Goal: Information Seeking & Learning: Learn about a topic

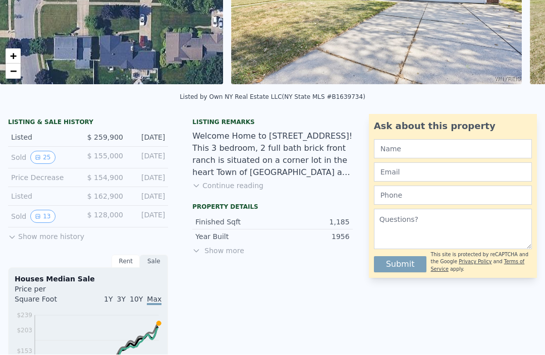
scroll to position [191, 0]
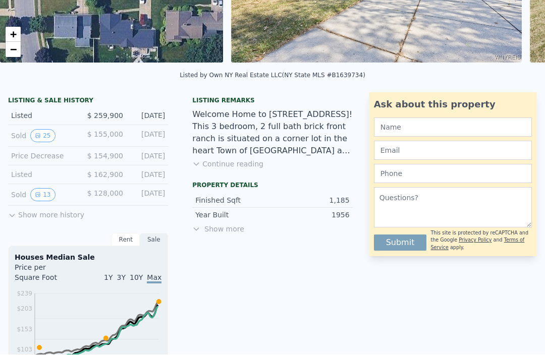
click at [28, 213] on button "Show more history" at bounding box center [46, 213] width 76 height 14
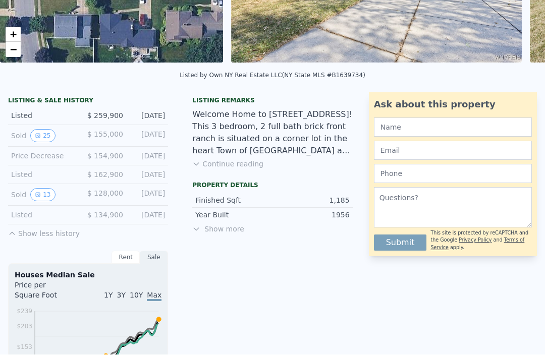
click at [40, 194] on icon "View historical data" at bounding box center [38, 195] width 6 height 6
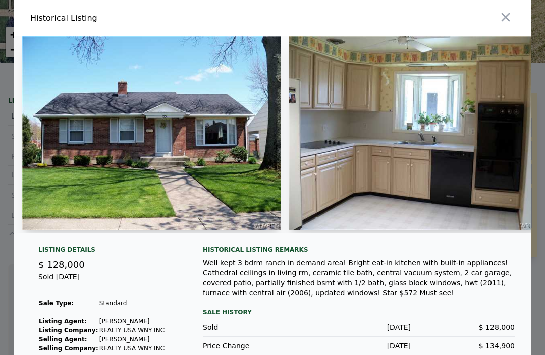
click at [222, 318] on div "Sale History" at bounding box center [359, 312] width 312 height 12
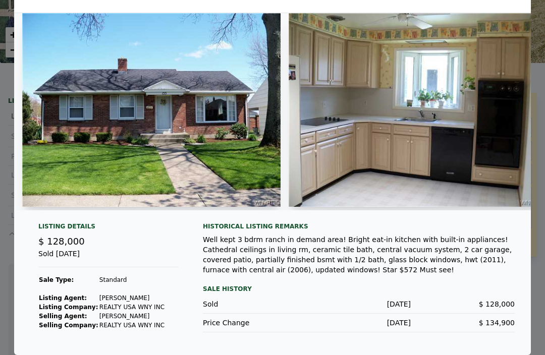
scroll to position [33, 0]
click at [223, 283] on div "Sale History" at bounding box center [359, 289] width 312 height 12
click at [402, 248] on div "Well kept 3 bdrm ranch in demand area! Bright eat-in kitchen with built-in appl…" at bounding box center [359, 255] width 312 height 40
click at [149, 266] on div "Listing Details $ 128,000 Sold [DATE] Sale Type: Standard Listing Agent: [PERSO…" at bounding box center [108, 280] width 156 height 117
click at [408, 267] on div "Well kept 3 bdrm ranch in demand area! Bright eat-in kitchen with built-in appl…" at bounding box center [359, 255] width 312 height 40
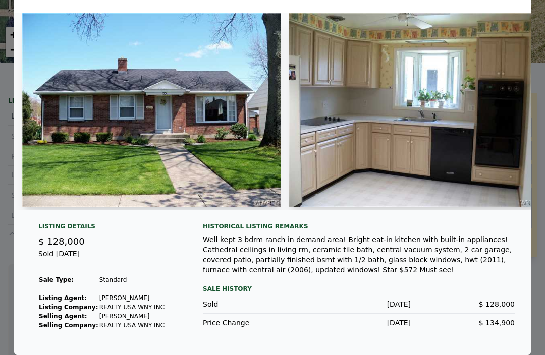
click at [409, 267] on div "Well kept 3 bdrm ranch in demand area! Bright eat-in kitchen with built-in appl…" at bounding box center [359, 255] width 312 height 40
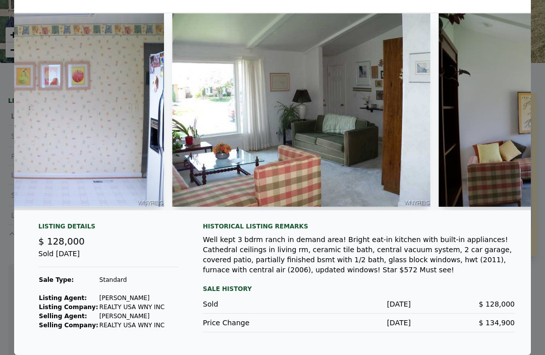
scroll to position [0, 650]
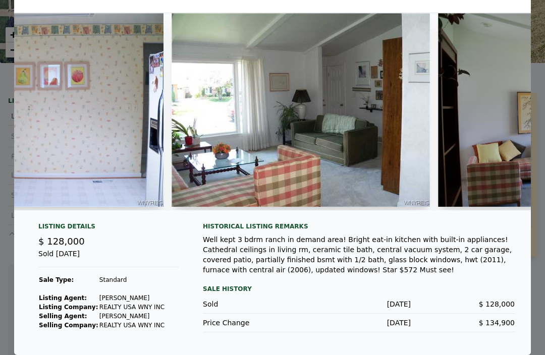
click at [305, 165] on img at bounding box center [300, 110] width 258 height 194
click at [281, 142] on img at bounding box center [300, 110] width 258 height 194
click at [310, 169] on img at bounding box center [300, 110] width 258 height 194
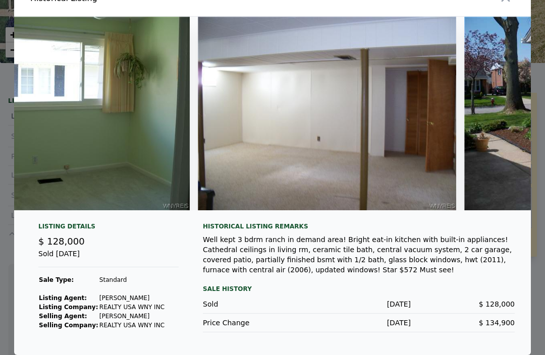
scroll to position [0, 2669]
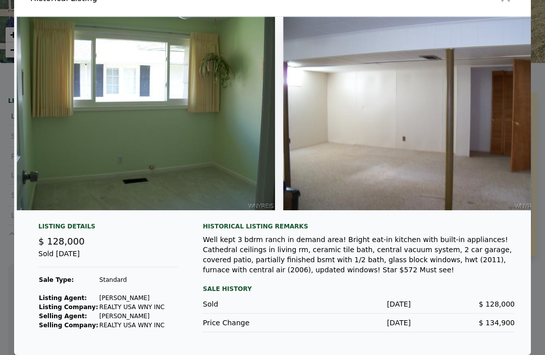
click at [488, 126] on img at bounding box center [412, 114] width 258 height 194
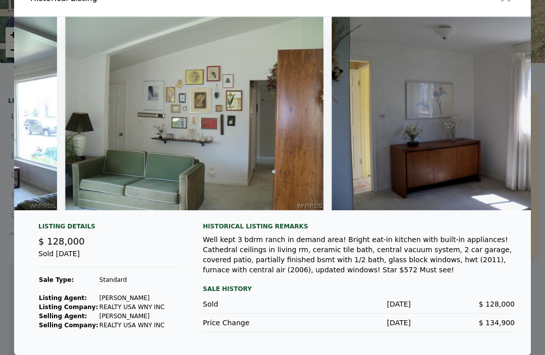
scroll to position [0, 0]
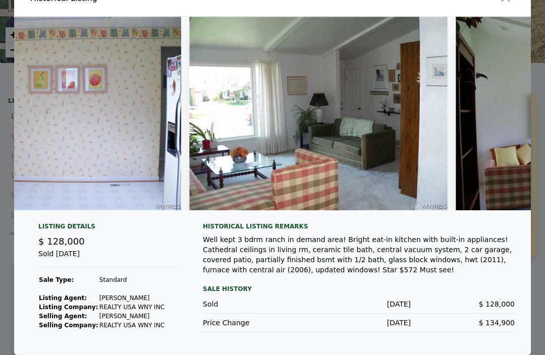
click at [2, 237] on div at bounding box center [272, 177] width 545 height 355
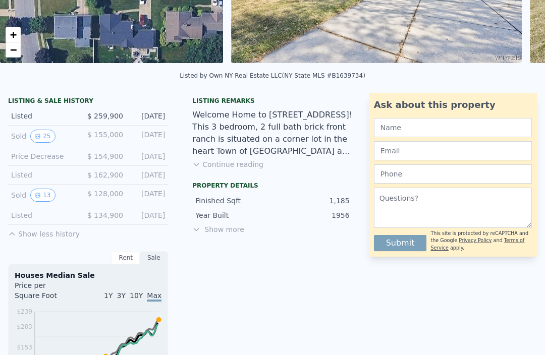
click at [43, 136] on button "25" at bounding box center [42, 136] width 25 height 13
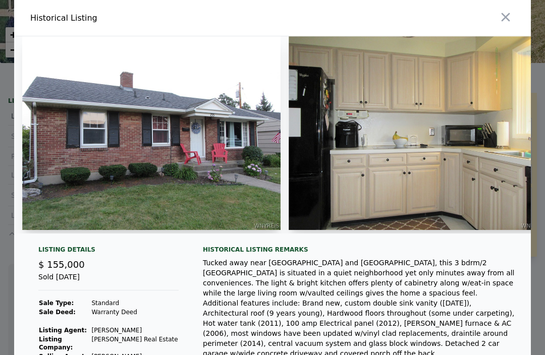
click at [502, 15] on icon "button" at bounding box center [505, 17] width 9 height 9
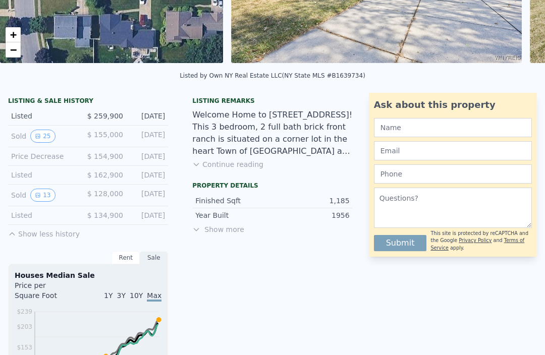
click at [41, 198] on button "13" at bounding box center [42, 195] width 25 height 13
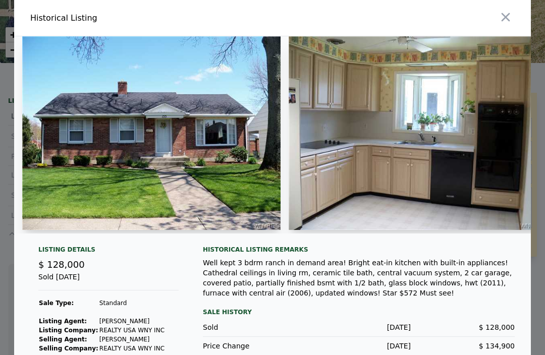
click at [425, 304] on div "Historical Listing remarks Well kept 3 bdrm ranch in demand area! Bright eat-in…" at bounding box center [359, 304] width 312 height 117
click at [511, 15] on button "button" at bounding box center [505, 17] width 18 height 18
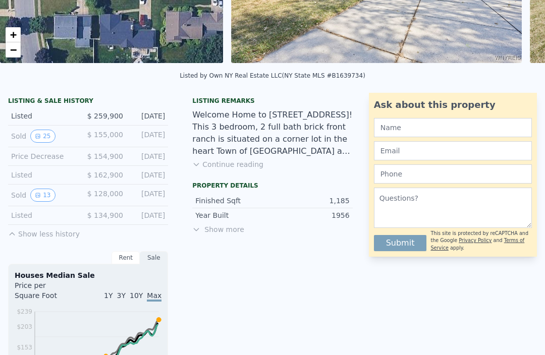
click at [51, 134] on button "25" at bounding box center [42, 136] width 25 height 13
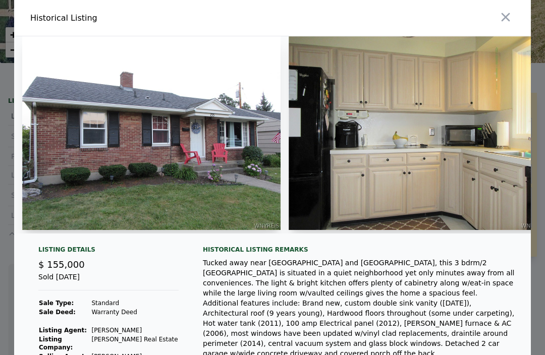
click at [209, 212] on img at bounding box center [151, 133] width 258 height 194
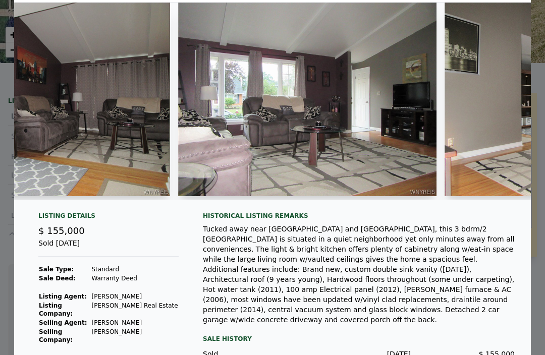
scroll to position [0, 1710]
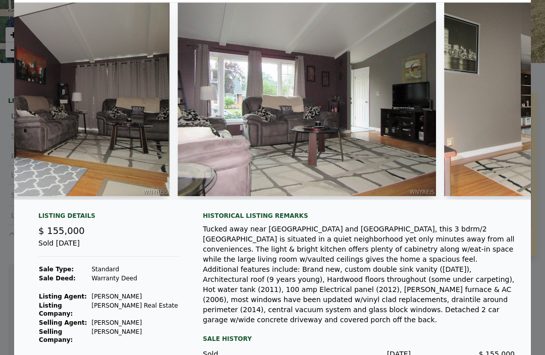
click at [456, 309] on div "Tucked away near [GEOGRAPHIC_DATA] and [GEOGRAPHIC_DATA], this 3 bdrm/2 [GEOGRA…" at bounding box center [359, 274] width 312 height 101
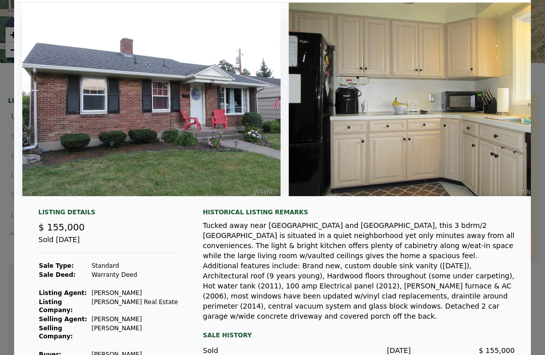
scroll to position [0, -7]
click at [1, 87] on div at bounding box center [272, 177] width 545 height 355
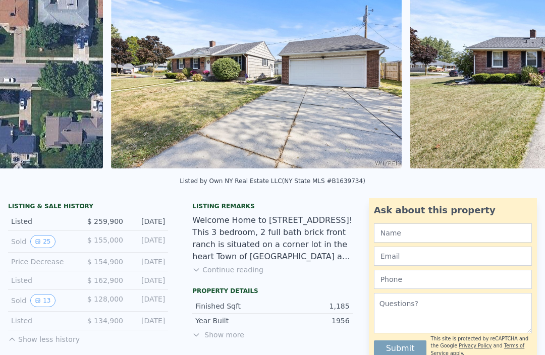
scroll to position [0, 231]
